Goal: Use online tool/utility: Utilize a website feature to perform a specific function

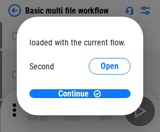
click at [100, 94] on span "Open" at bounding box center [109, 98] width 18 height 8
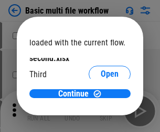
scroll to position [30, 0]
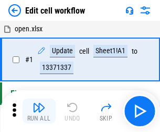
click at [39, 111] on img "button" at bounding box center [38, 107] width 13 height 13
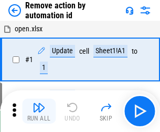
click at [39, 111] on img "button" at bounding box center [38, 107] width 13 height 13
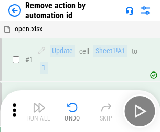
scroll to position [39, 0]
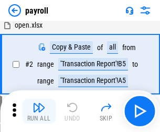
click at [39, 111] on img "button" at bounding box center [38, 107] width 13 height 13
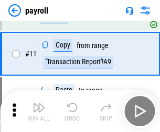
scroll to position [76, 0]
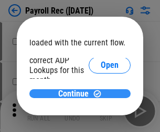
click at [76, 94] on span "Continue" at bounding box center [73, 94] width 30 height 8
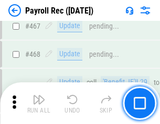
scroll to position [5574, 0]
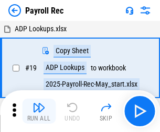
click at [39, 111] on img "button" at bounding box center [38, 107] width 13 height 13
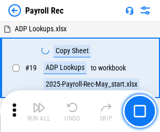
scroll to position [64, 0]
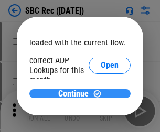
click at [76, 94] on span "Continue" at bounding box center [73, 94] width 30 height 8
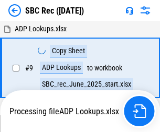
scroll to position [2, 0]
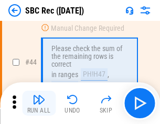
click at [39, 104] on img "button" at bounding box center [38, 100] width 13 height 13
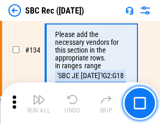
click at [39, 104] on img "button" at bounding box center [38, 100] width 13 height 13
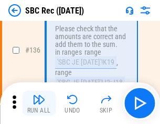
click at [39, 104] on img "button" at bounding box center [38, 100] width 13 height 13
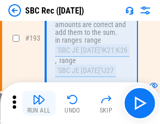
click at [39, 104] on img "button" at bounding box center [38, 100] width 13 height 13
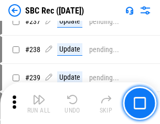
scroll to position [3102, 0]
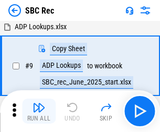
click at [39, 111] on img "button" at bounding box center [38, 107] width 13 height 13
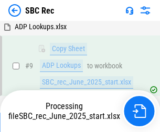
scroll to position [69, 0]
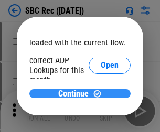
click at [76, 94] on span "Continue" at bounding box center [73, 94] width 30 height 8
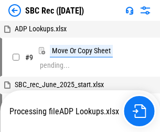
scroll to position [2, 0]
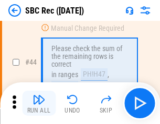
click at [39, 104] on img "button" at bounding box center [38, 100] width 13 height 13
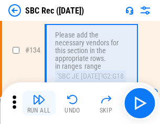
click at [39, 104] on img "button" at bounding box center [38, 100] width 13 height 13
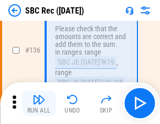
click at [39, 104] on img "button" at bounding box center [38, 100] width 13 height 13
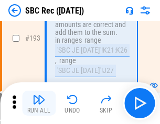
click at [39, 104] on img "button" at bounding box center [38, 100] width 13 height 13
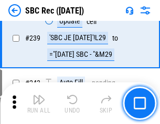
scroll to position [3360, 0]
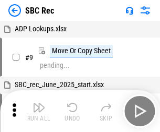
click at [39, 111] on img "button" at bounding box center [38, 107] width 13 height 13
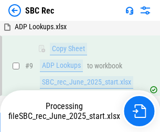
scroll to position [69, 0]
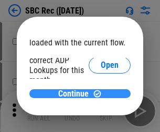
click at [76, 94] on span "Continue" at bounding box center [73, 94] width 30 height 8
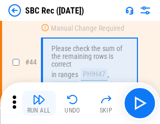
click at [39, 104] on img "button" at bounding box center [38, 100] width 13 height 13
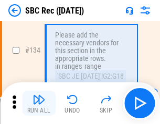
click at [39, 104] on img "button" at bounding box center [38, 100] width 13 height 13
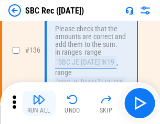
click at [39, 104] on img "button" at bounding box center [38, 100] width 13 height 13
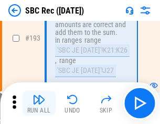
click at [39, 104] on img "button" at bounding box center [38, 100] width 13 height 13
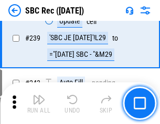
scroll to position [3360, 0]
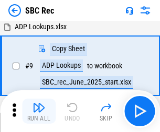
click at [39, 111] on img "button" at bounding box center [38, 107] width 13 height 13
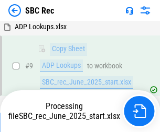
scroll to position [69, 0]
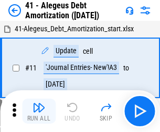
click at [39, 111] on img "button" at bounding box center [38, 107] width 13 height 13
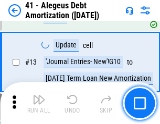
scroll to position [129, 0]
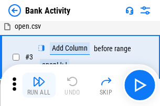
click at [39, 85] on img "button" at bounding box center [38, 81] width 13 height 13
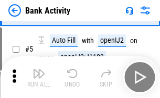
scroll to position [55, 0]
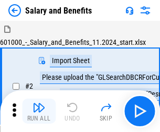
click at [39, 104] on img "button" at bounding box center [38, 107] width 13 height 13
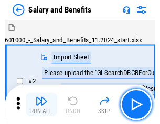
scroll to position [14, 0]
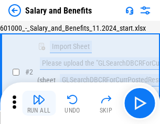
click at [39, 104] on img "button" at bounding box center [38, 100] width 13 height 13
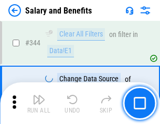
scroll to position [4897, 0]
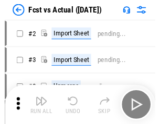
scroll to position [14, 0]
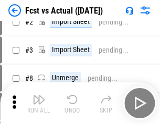
click at [39, 104] on img "button" at bounding box center [38, 100] width 13 height 13
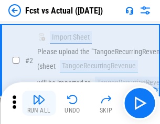
click at [39, 104] on img "button" at bounding box center [38, 100] width 13 height 13
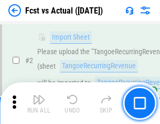
scroll to position [98, 0]
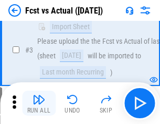
click at [39, 104] on img "button" at bounding box center [38, 100] width 13 height 13
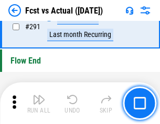
scroll to position [4950, 0]
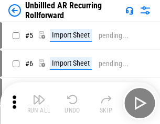
scroll to position [22, 0]
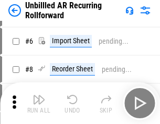
click at [39, 104] on img "button" at bounding box center [38, 100] width 13 height 13
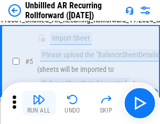
click at [39, 104] on img "button" at bounding box center [38, 100] width 13 height 13
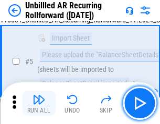
scroll to position [98, 0]
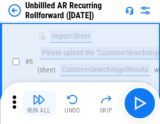
click at [39, 104] on img "button" at bounding box center [38, 100] width 13 height 13
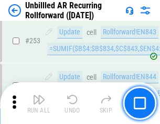
scroll to position [3552, 0]
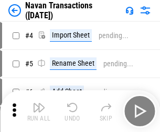
click at [39, 104] on img "button" at bounding box center [38, 107] width 13 height 13
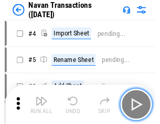
scroll to position [17, 0]
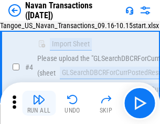
click at [39, 104] on img "button" at bounding box center [38, 100] width 13 height 13
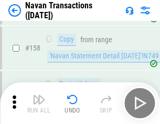
scroll to position [3391, 0]
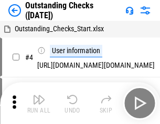
click at [39, 104] on img "button" at bounding box center [38, 100] width 13 height 13
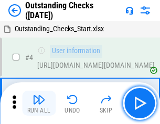
scroll to position [44, 0]
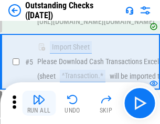
click at [39, 104] on img "button" at bounding box center [38, 100] width 13 height 13
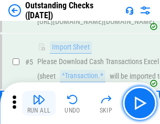
scroll to position [109, 0]
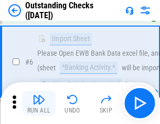
click at [39, 104] on img "button" at bounding box center [38, 100] width 13 height 13
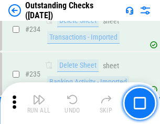
scroll to position [3176, 0]
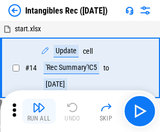
click at [39, 111] on img "button" at bounding box center [38, 107] width 13 height 13
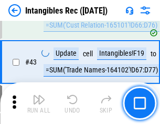
scroll to position [407, 0]
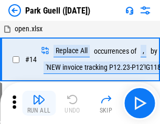
click at [39, 104] on img "button" at bounding box center [38, 100] width 13 height 13
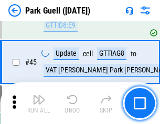
scroll to position [1308, 0]
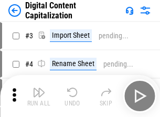
click at [39, 88] on img "button" at bounding box center [38, 92] width 13 height 13
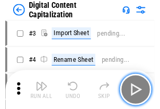
scroll to position [30, 0]
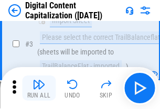
click at [39, 88] on img "button" at bounding box center [38, 84] width 13 height 13
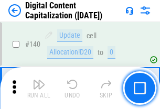
scroll to position [1109, 0]
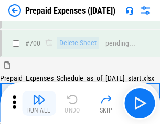
click at [39, 104] on img "button" at bounding box center [38, 100] width 13 height 13
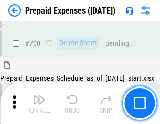
scroll to position [2814, 0]
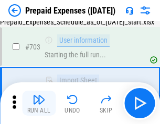
click at [39, 104] on img "button" at bounding box center [38, 100] width 13 height 13
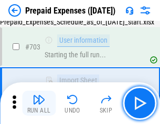
scroll to position [2876, 0]
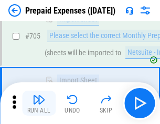
click at [39, 104] on img "button" at bounding box center [38, 100] width 13 height 13
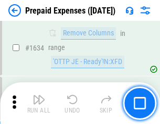
scroll to position [10183, 0]
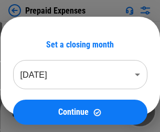
click at [39, 111] on img "button" at bounding box center [38, 107] width 13 height 13
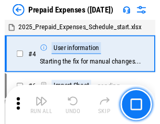
scroll to position [46, 0]
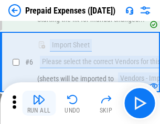
click at [39, 104] on img "button" at bounding box center [38, 100] width 13 height 13
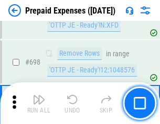
scroll to position [3642, 0]
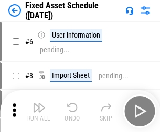
click at [39, 111] on img "button" at bounding box center [38, 107] width 13 height 13
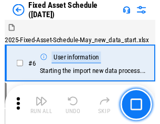
scroll to position [56, 0]
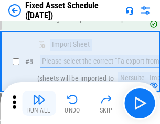
click at [39, 104] on img "button" at bounding box center [38, 100] width 13 height 13
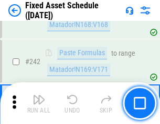
scroll to position [3240, 0]
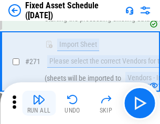
click at [39, 104] on img "button" at bounding box center [38, 100] width 13 height 13
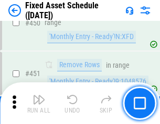
scroll to position [4675, 0]
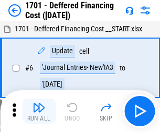
click at [39, 111] on img "button" at bounding box center [38, 107] width 13 height 13
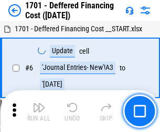
scroll to position [126, 0]
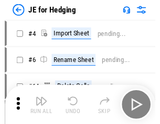
scroll to position [2, 0]
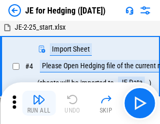
click at [39, 104] on img "button" at bounding box center [38, 100] width 13 height 13
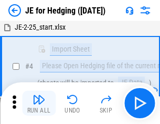
click at [39, 104] on img "button" at bounding box center [38, 100] width 13 height 13
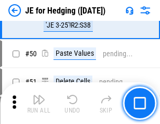
scroll to position [677, 0]
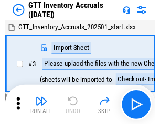
scroll to position [2, 0]
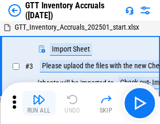
click at [39, 104] on img "button" at bounding box center [38, 100] width 13 height 13
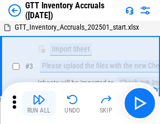
click at [39, 104] on img "button" at bounding box center [38, 100] width 13 height 13
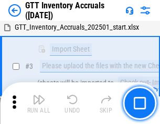
scroll to position [67, 0]
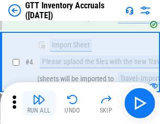
click at [39, 104] on img "button" at bounding box center [38, 100] width 13 height 13
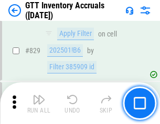
scroll to position [7938, 0]
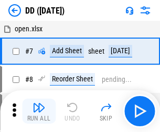
click at [39, 111] on img "button" at bounding box center [38, 107] width 13 height 13
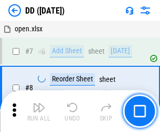
scroll to position [101, 0]
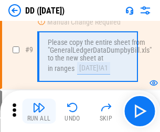
click at [39, 111] on img "button" at bounding box center [38, 107] width 13 height 13
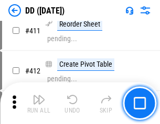
scroll to position [4679, 0]
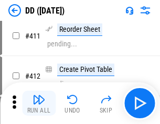
click at [39, 104] on img "button" at bounding box center [38, 100] width 13 height 13
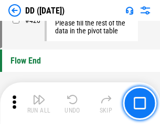
scroll to position [5006, 0]
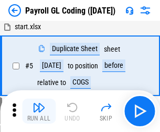
click at [39, 111] on img "button" at bounding box center [38, 107] width 13 height 13
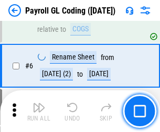
scroll to position [126, 0]
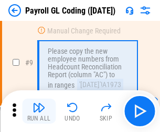
click at [39, 111] on img "button" at bounding box center [38, 107] width 13 height 13
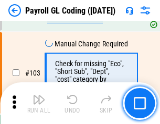
scroll to position [2454, 0]
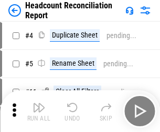
click at [39, 111] on img "button" at bounding box center [38, 107] width 13 height 13
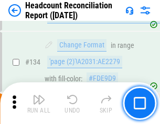
scroll to position [1257, 0]
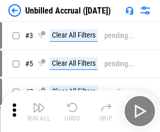
click at [39, 111] on img "button" at bounding box center [38, 107] width 13 height 13
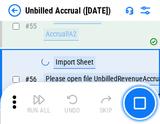
scroll to position [1092, 0]
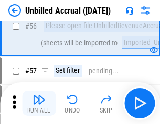
click at [39, 104] on img "button" at bounding box center [38, 100] width 13 height 13
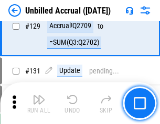
scroll to position [3115, 0]
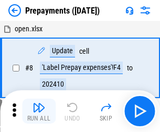
click at [39, 111] on img "button" at bounding box center [38, 107] width 13 height 13
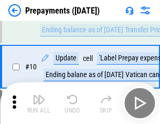
scroll to position [65, 0]
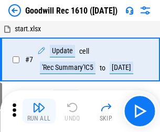
click at [39, 111] on img "button" at bounding box center [38, 107] width 13 height 13
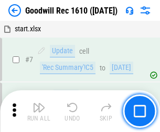
scroll to position [179, 0]
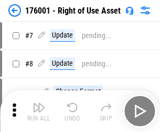
click at [39, 111] on img "button" at bounding box center [38, 107] width 13 height 13
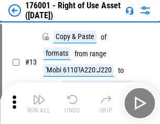
scroll to position [67, 0]
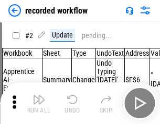
click at [39, 104] on img "button" at bounding box center [38, 100] width 13 height 13
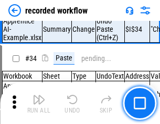
scroll to position [3269, 0]
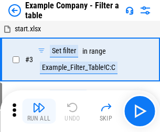
click at [39, 111] on img "button" at bounding box center [38, 107] width 13 height 13
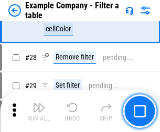
scroll to position [957, 0]
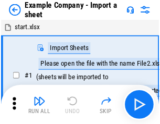
scroll to position [16, 0]
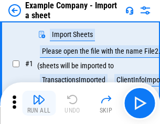
click at [39, 104] on img "button" at bounding box center [38, 100] width 13 height 13
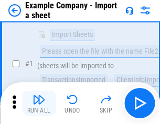
click at [39, 104] on img "button" at bounding box center [38, 100] width 13 height 13
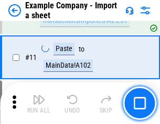
scroll to position [231, 0]
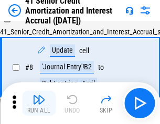
click at [39, 104] on img "button" at bounding box center [38, 100] width 13 height 13
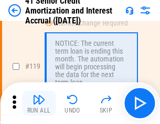
click at [39, 104] on img "button" at bounding box center [38, 100] width 13 height 13
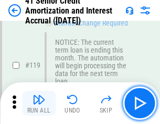
scroll to position [987, 0]
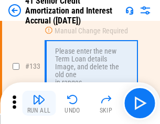
click at [39, 104] on img "button" at bounding box center [38, 100] width 13 height 13
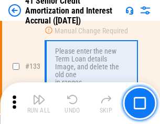
scroll to position [1093, 0]
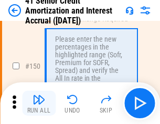
click at [39, 104] on img "button" at bounding box center [38, 100] width 13 height 13
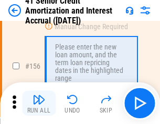
click at [39, 104] on img "button" at bounding box center [38, 100] width 13 height 13
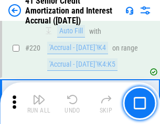
scroll to position [2342, 0]
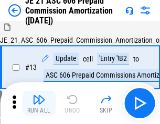
click at [39, 104] on img "button" at bounding box center [38, 100] width 13 height 13
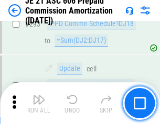
scroll to position [1924, 0]
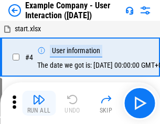
click at [39, 104] on img "button" at bounding box center [38, 100] width 13 height 13
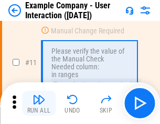
click at [39, 104] on img "button" at bounding box center [38, 100] width 13 height 13
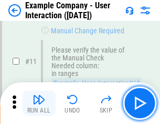
scroll to position [226, 0]
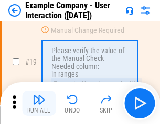
click at [39, 104] on img "button" at bounding box center [38, 100] width 13 height 13
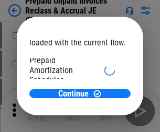
scroll to position [62, 0]
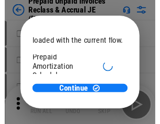
scroll to position [62, 0]
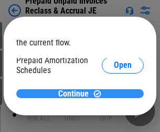
click at [76, 94] on span "Continue" at bounding box center [73, 94] width 30 height 8
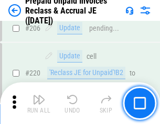
scroll to position [1355, 0]
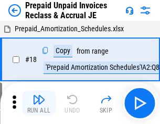
click at [39, 104] on img "button" at bounding box center [38, 100] width 13 height 13
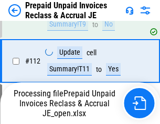
scroll to position [1355, 0]
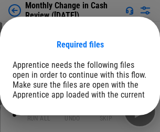
click at [117, 124] on span "Open" at bounding box center [126, 128] width 18 height 8
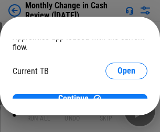
click at [117, 99] on span "Open" at bounding box center [126, 103] width 18 height 8
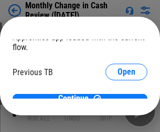
scroll to position [34, 0]
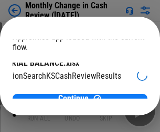
scroll to position [66, 42]
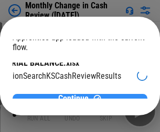
click at [76, 95] on span "Continue" at bounding box center [73, 99] width 30 height 8
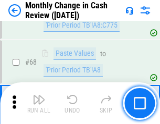
scroll to position [748, 0]
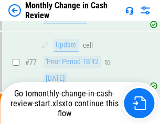
scroll to position [748, 0]
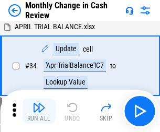
click at [39, 111] on img "button" at bounding box center [38, 107] width 13 height 13
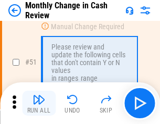
click at [39, 104] on img "button" at bounding box center [38, 100] width 13 height 13
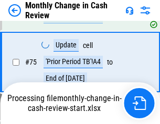
scroll to position [748, 0]
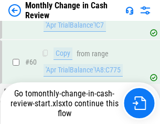
scroll to position [748, 0]
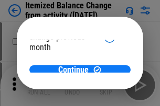
scroll to position [76, 0]
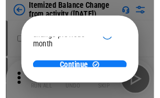
scroll to position [76, 0]
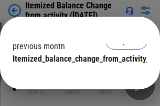
click at [76, 76] on span "Continue" at bounding box center [73, 80] width 30 height 8
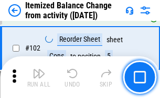
scroll to position [1749, 0]
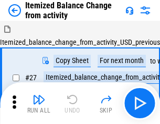
scroll to position [16, 0]
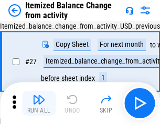
click at [39, 104] on img "button" at bounding box center [38, 100] width 13 height 13
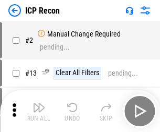
scroll to position [5, 0]
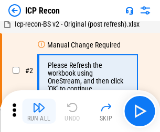
click at [39, 111] on img "button" at bounding box center [38, 107] width 13 height 13
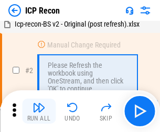
click at [39, 111] on img "button" at bounding box center [38, 107] width 13 height 13
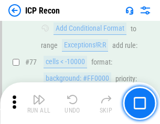
scroll to position [940, 0]
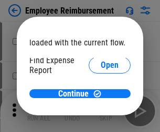
click at [100, 121] on span "Open" at bounding box center [109, 125] width 18 height 8
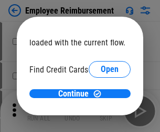
scroll to position [61, 0]
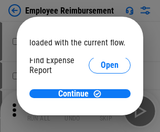
click at [100, 121] on span "Open" at bounding box center [109, 125] width 18 height 8
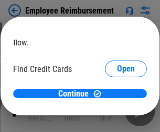
scroll to position [61, 0]
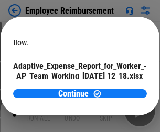
click at [117, 88] on span "Open" at bounding box center [126, 92] width 18 height 8
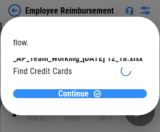
click at [76, 94] on span "Continue" at bounding box center [73, 94] width 30 height 8
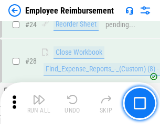
scroll to position [489, 0]
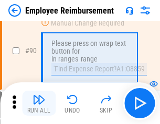
click at [39, 104] on img "button" at bounding box center [38, 100] width 13 height 13
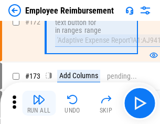
click at [39, 104] on img "button" at bounding box center [38, 100] width 13 height 13
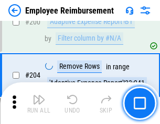
scroll to position [2646, 0]
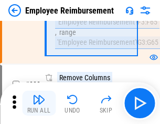
click at [39, 104] on img "button" at bounding box center [38, 100] width 13 height 13
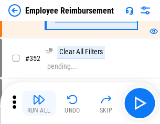
click at [39, 104] on img "button" at bounding box center [38, 100] width 13 height 13
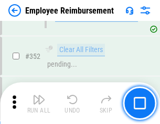
scroll to position [5392, 0]
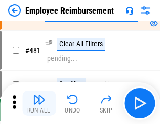
click at [39, 104] on img "button" at bounding box center [38, 100] width 13 height 13
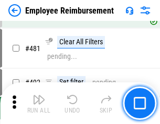
scroll to position [6394, 0]
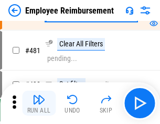
click at [39, 104] on img "button" at bounding box center [38, 100] width 13 height 13
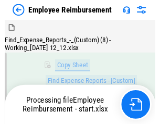
scroll to position [213, 0]
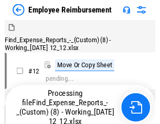
scroll to position [36, 0]
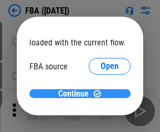
click at [76, 94] on span "Continue" at bounding box center [73, 94] width 30 height 8
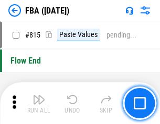
scroll to position [9362, 0]
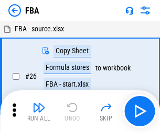
scroll to position [10, 0]
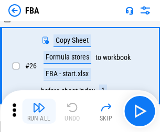
click at [39, 111] on img "button" at bounding box center [38, 107] width 13 height 13
